Goal: Transaction & Acquisition: Purchase product/service

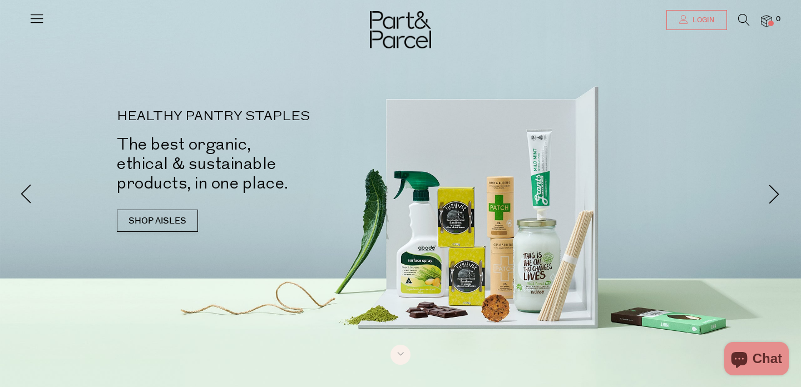
click at [691, 17] on span "Login" at bounding box center [701, 20] width 24 height 9
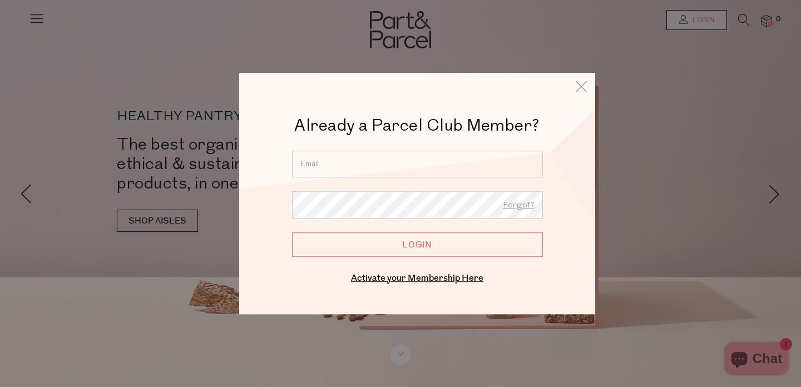
click at [292, 151] on div at bounding box center [292, 151] width 0 height 0
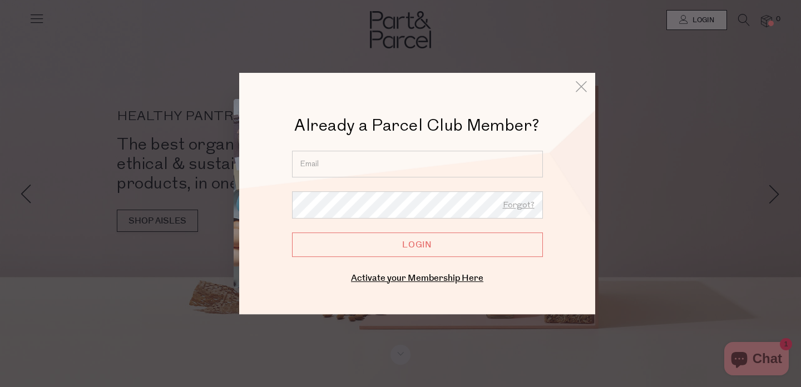
click at [349, 344] on div at bounding box center [400, 193] width 801 height 387
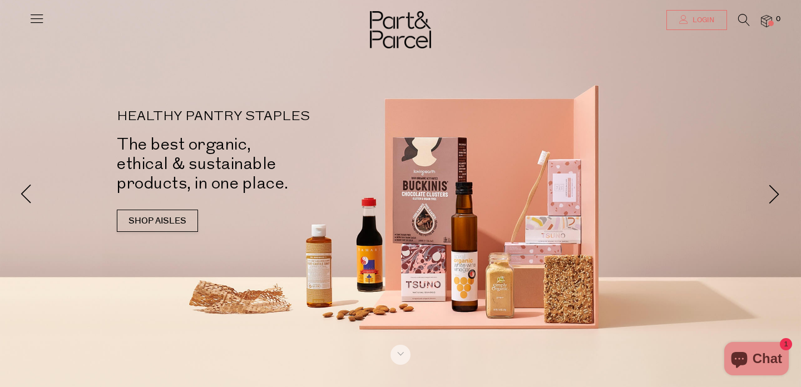
click at [713, 21] on span "Login" at bounding box center [701, 20] width 24 height 9
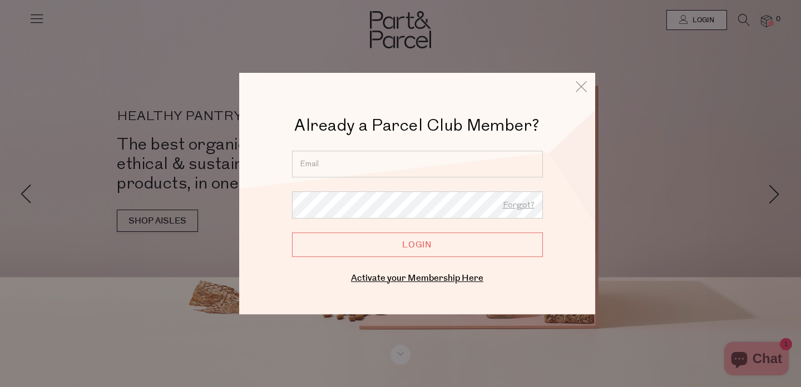
click at [409, 162] on input "email" at bounding box center [417, 164] width 251 height 27
type input "maelcyap1@gmail.com"
click at [519, 207] on link "Forgot?" at bounding box center [519, 205] width 32 height 14
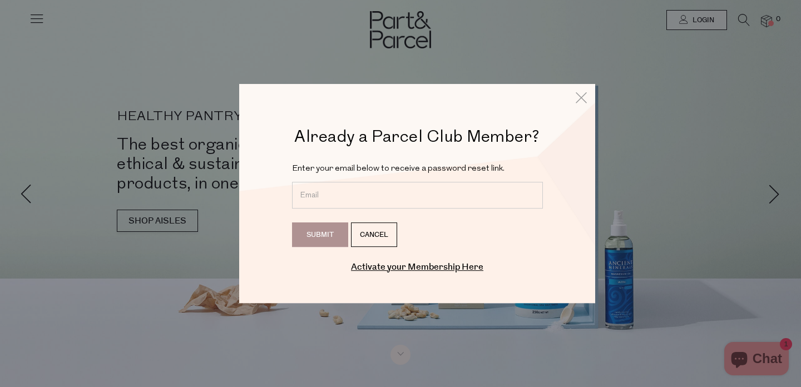
click at [453, 193] on input "email" at bounding box center [417, 195] width 251 height 27
type input "[EMAIL_ADDRESS][DOMAIN_NAME]"
click at [325, 232] on input "Submit" at bounding box center [320, 234] width 56 height 24
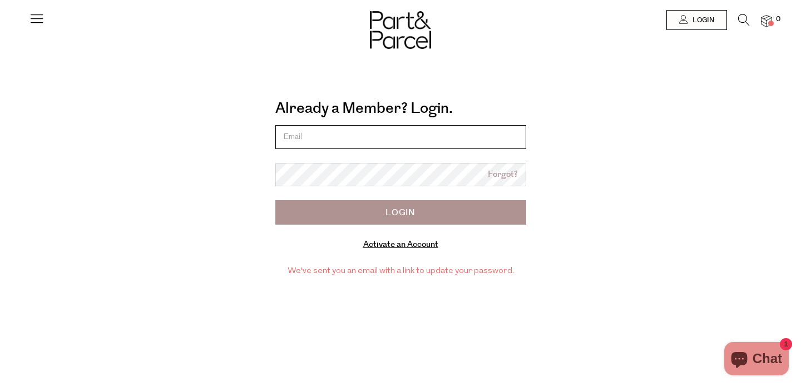
click at [379, 139] on input "email" at bounding box center [400, 137] width 251 height 24
type input "maelcyap1@gmail.com"
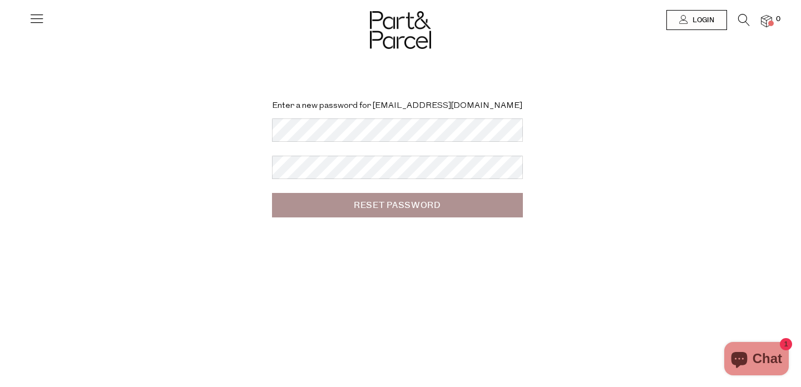
click at [206, 211] on div "Enter a new password for maelcyap1@gmail.com Reset Password" at bounding box center [400, 165] width 617 height 131
click at [126, 227] on div "Enter a new password for maelcyap1@gmail.com Reset Password" at bounding box center [400, 165] width 617 height 131
click at [379, 198] on input "Reset Password" at bounding box center [397, 205] width 251 height 24
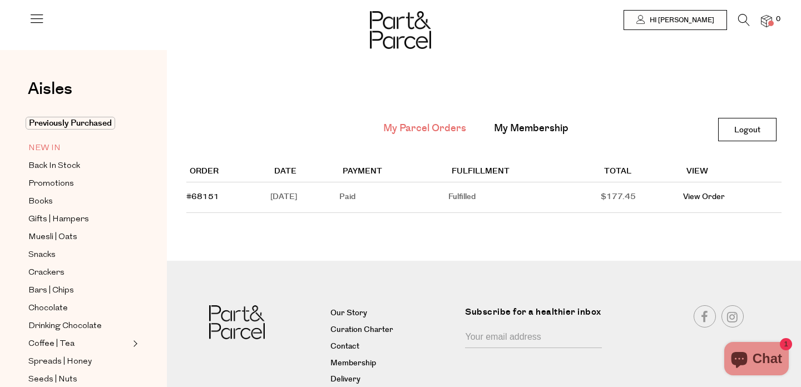
click at [59, 146] on span "NEW IN" at bounding box center [44, 148] width 32 height 13
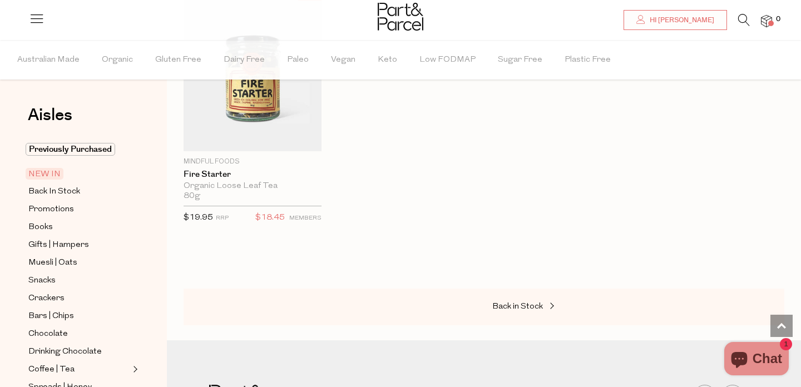
scroll to position [1648, 0]
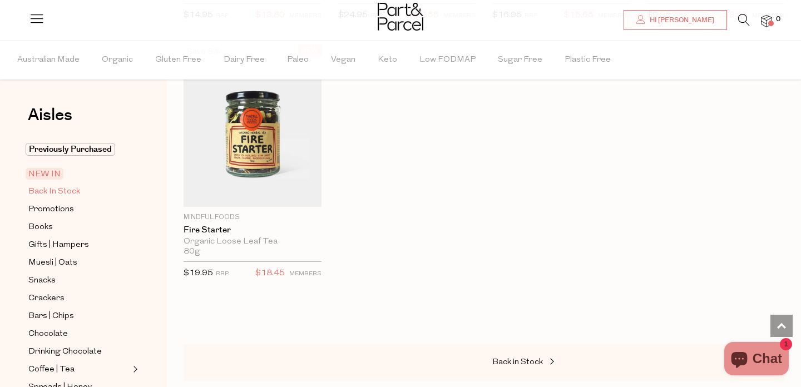
click at [68, 192] on span "Back In Stock" at bounding box center [54, 191] width 52 height 13
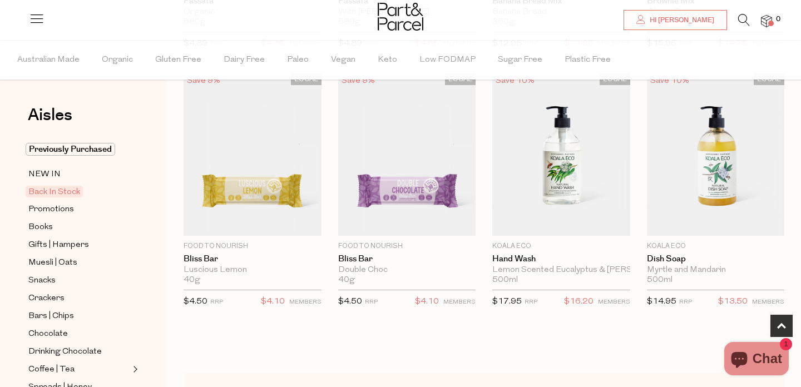
scroll to position [331, 0]
click at [54, 280] on span "Snacks" at bounding box center [41, 280] width 27 height 13
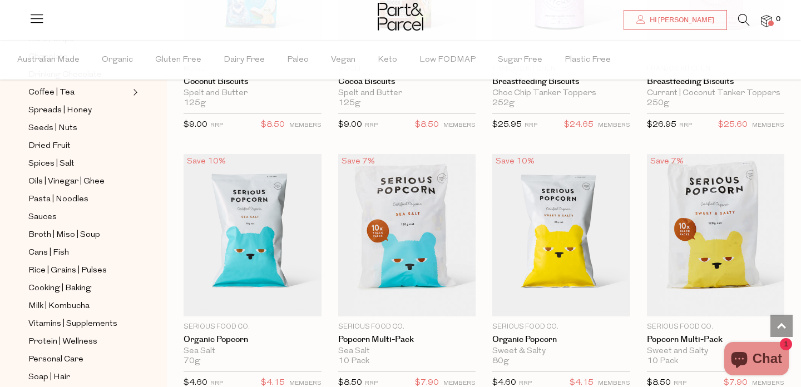
scroll to position [2576, 0]
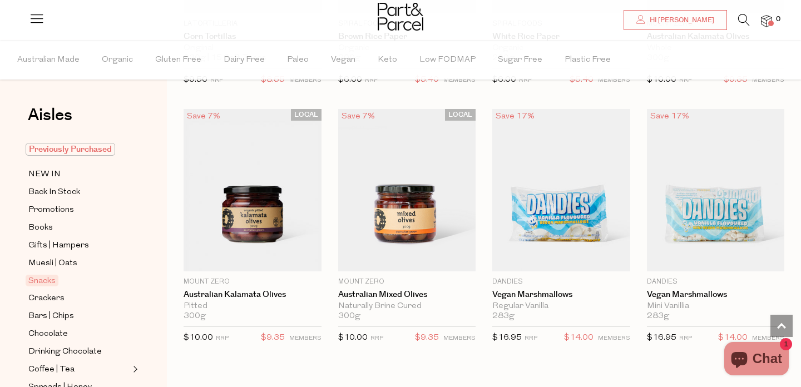
click at [94, 151] on span "Previously Purchased" at bounding box center [71, 149] width 90 height 13
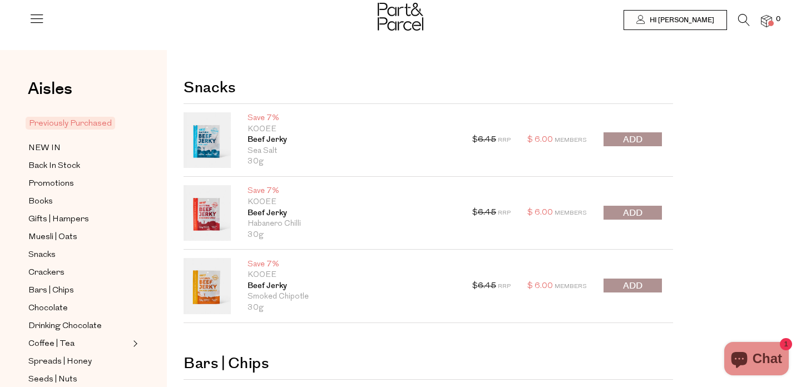
click at [208, 287] on link at bounding box center [206, 286] width 47 height 56
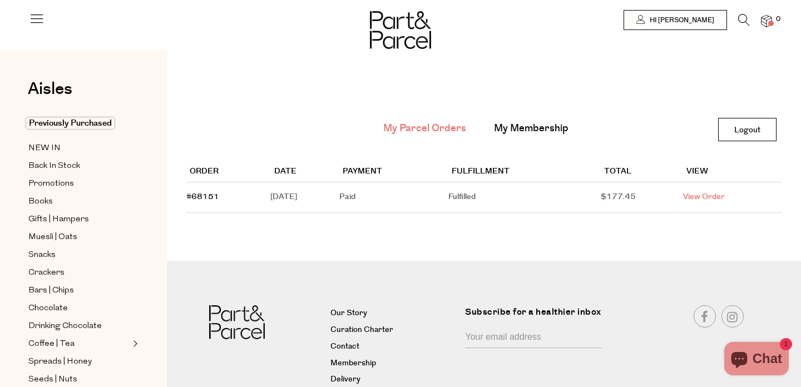
click at [709, 196] on link "View Order" at bounding box center [704, 196] width 42 height 11
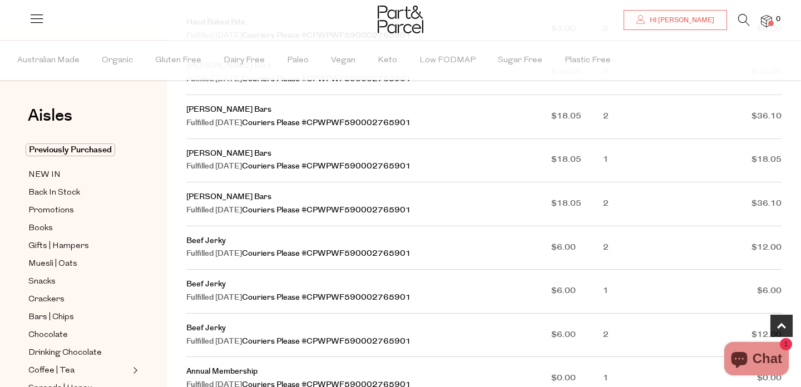
scroll to position [385, 0]
click at [59, 265] on span "Muesli | Oats" at bounding box center [52, 263] width 49 height 13
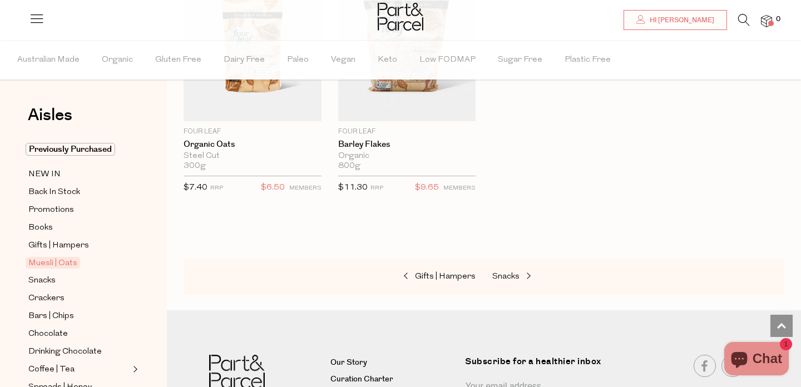
scroll to position [3279, 0]
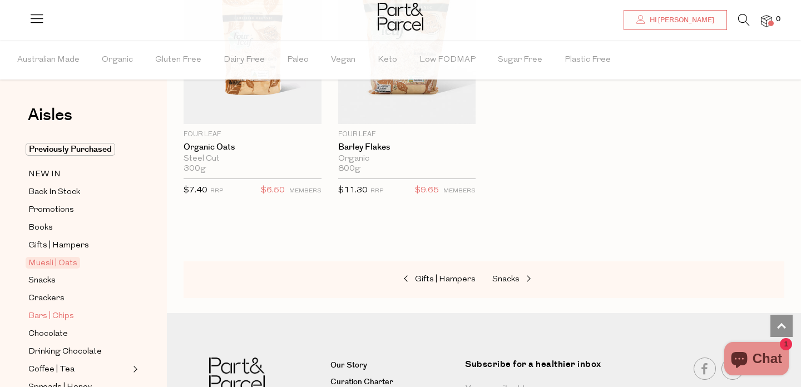
click at [53, 312] on span "Bars | Chips" at bounding box center [51, 316] width 46 height 13
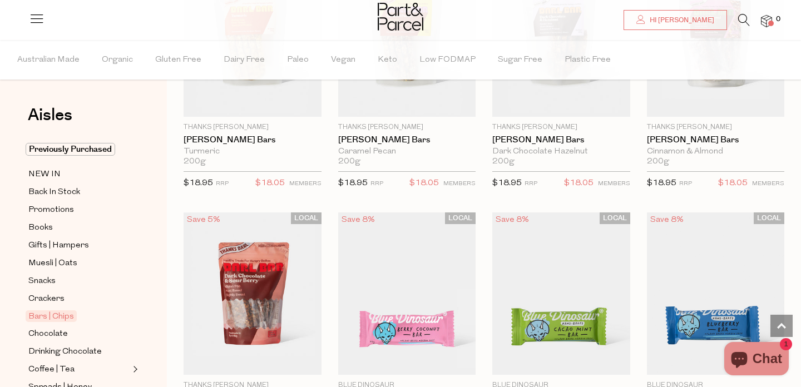
scroll to position [1739, 0]
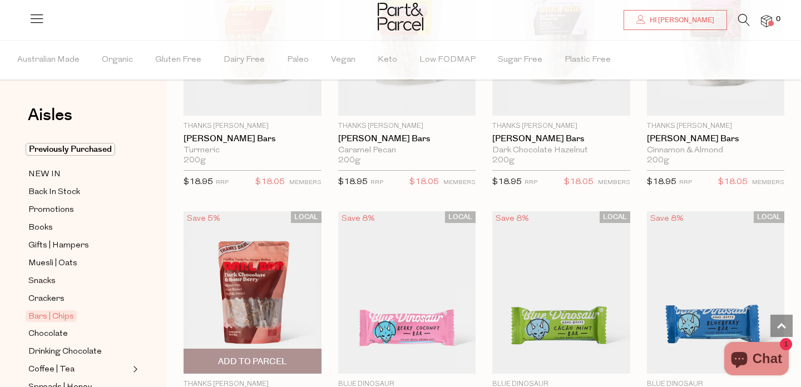
click at [247, 270] on img at bounding box center [252, 292] width 138 height 162
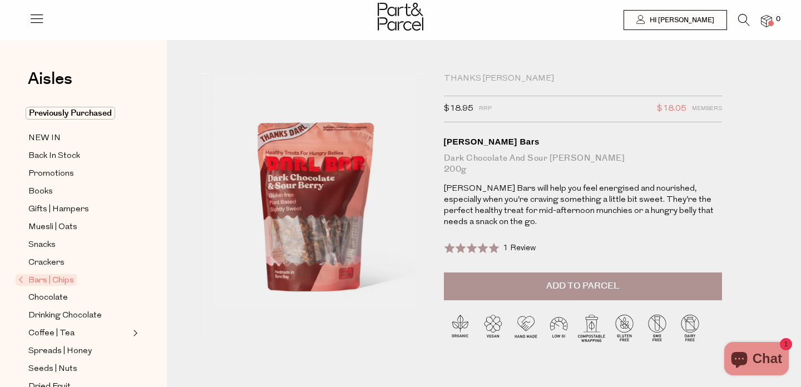
click at [565, 293] on button "Add to Parcel" at bounding box center [583, 286] width 278 height 28
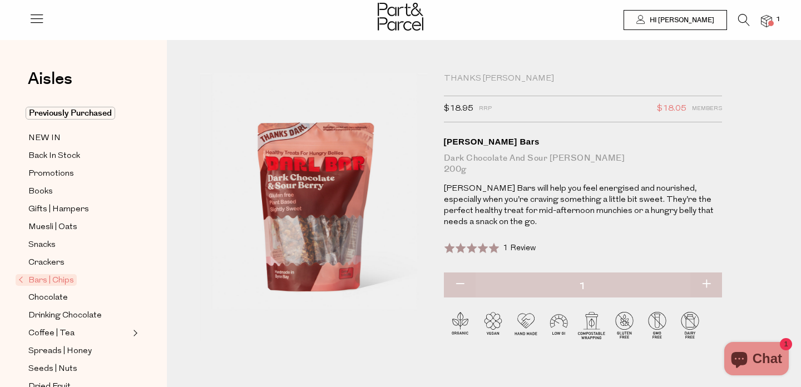
click at [708, 282] on button "button" at bounding box center [706, 284] width 32 height 24
type input "2"
click at [704, 282] on button "button" at bounding box center [706, 284] width 32 height 24
type input "3"
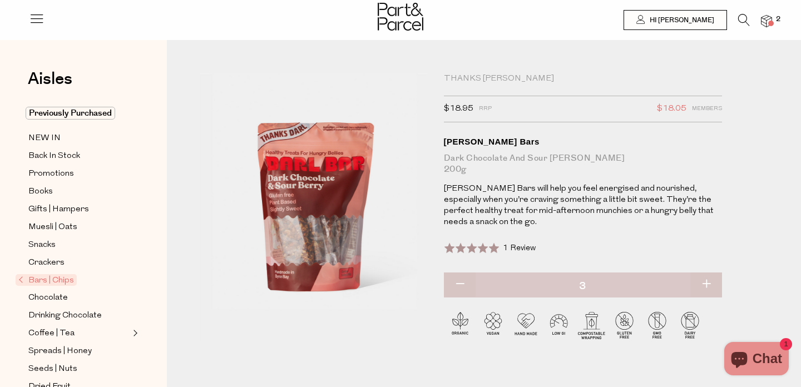
type input "3"
click at [704, 283] on button "button" at bounding box center [706, 284] width 32 height 24
type input "4"
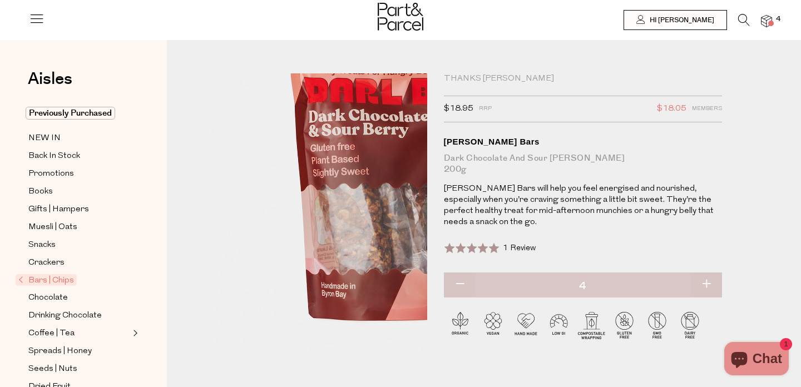
click at [217, 334] on img at bounding box center [391, 169] width 408 height 482
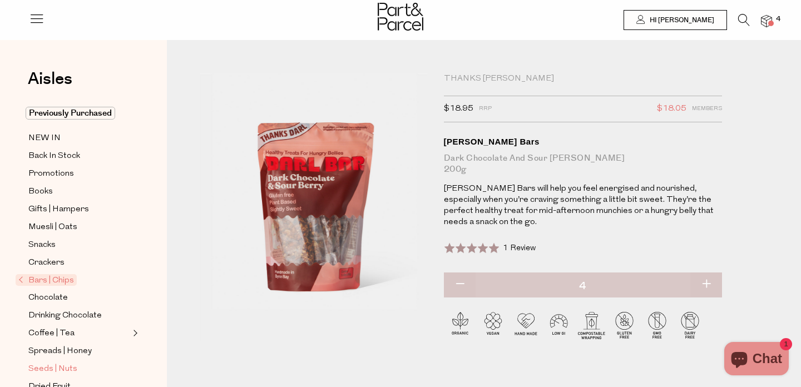
click at [61, 369] on span "Seeds | Nuts" at bounding box center [52, 368] width 49 height 13
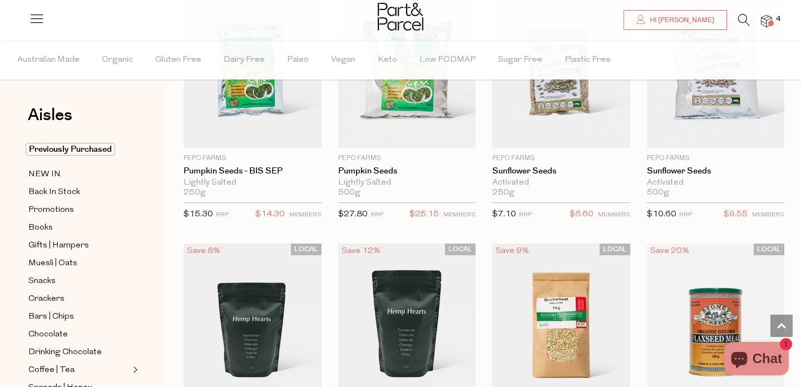
scroll to position [2400, 0]
